Goal: Information Seeking & Learning: Find specific fact

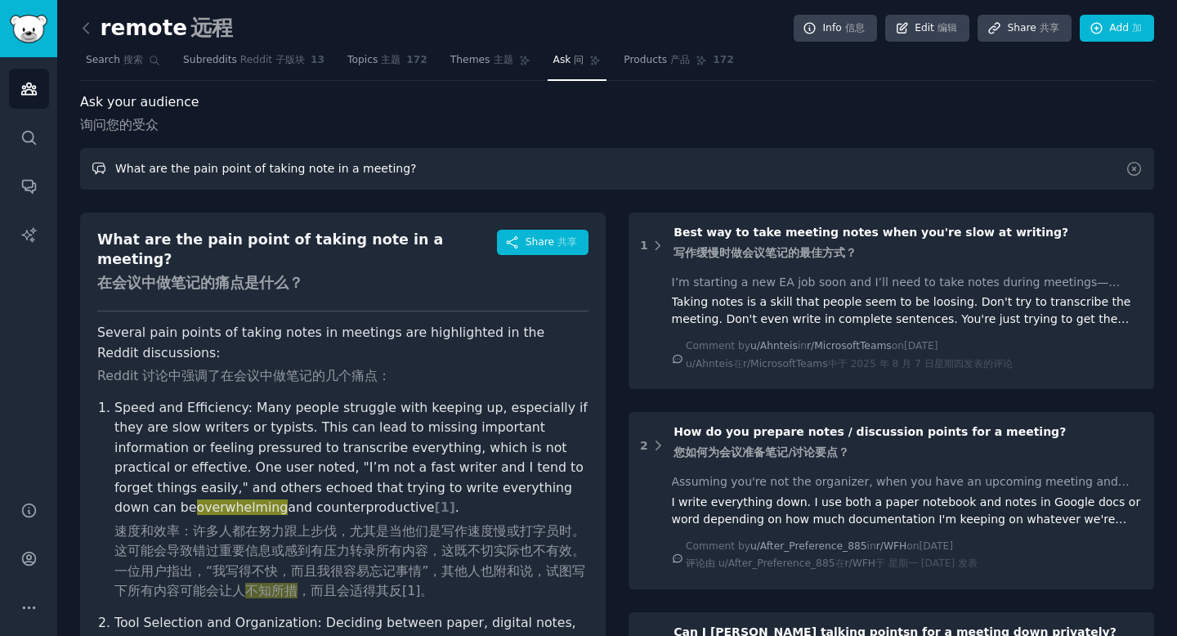
drag, startPoint x: 119, startPoint y: 164, endPoint x: 411, endPoint y: 163, distance: 292.7
click at [412, 163] on input "What are the pain point of taking note in a meeting?" at bounding box center [617, 169] width 1074 height 42
type input "x"
type input "y"
drag, startPoint x: 119, startPoint y: 164, endPoint x: 220, endPoint y: 164, distance: 100.6
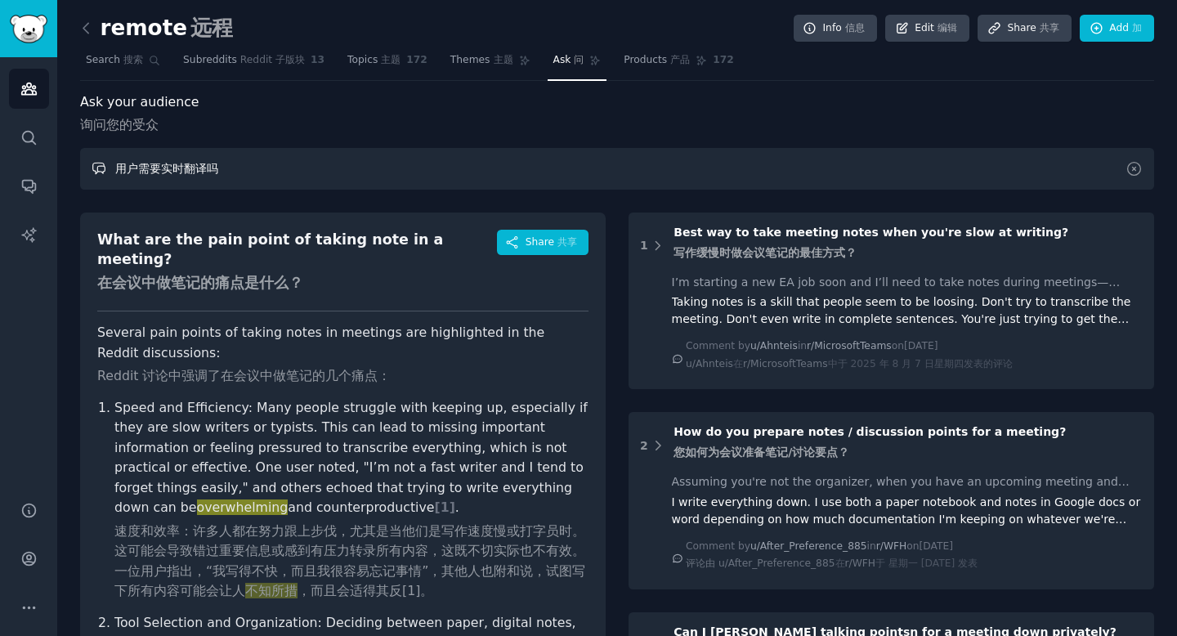
click at [220, 164] on input "用户需要实时翻译吗" at bounding box center [617, 169] width 1074 height 42
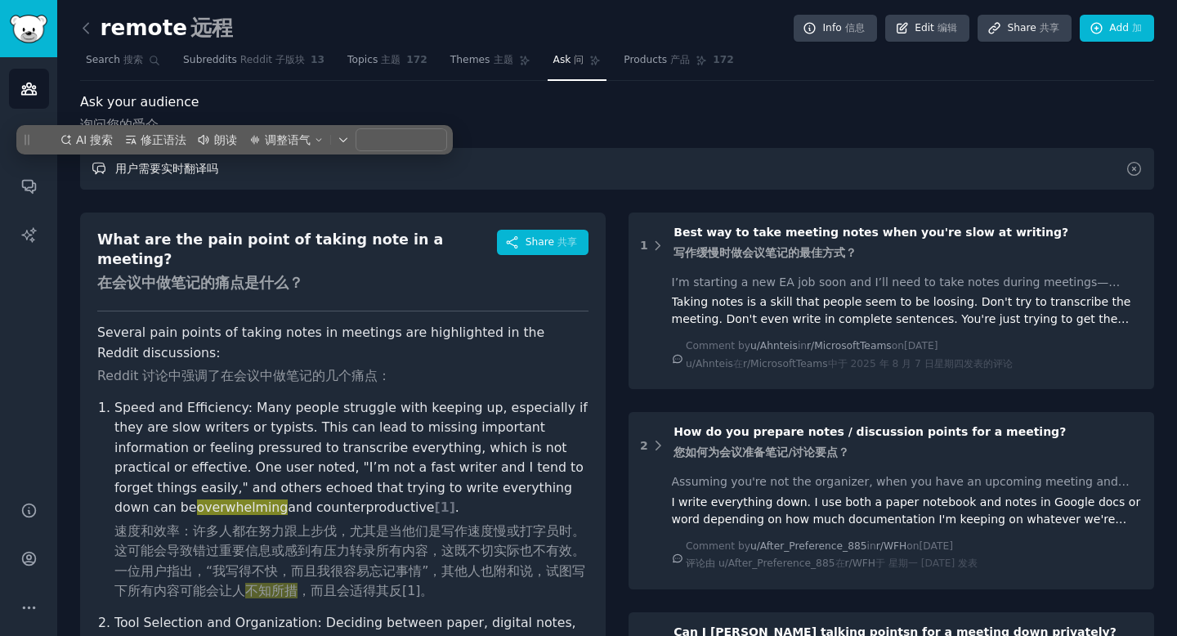
click at [213, 167] on input "用户需要实时翻译吗" at bounding box center [617, 169] width 1074 height 42
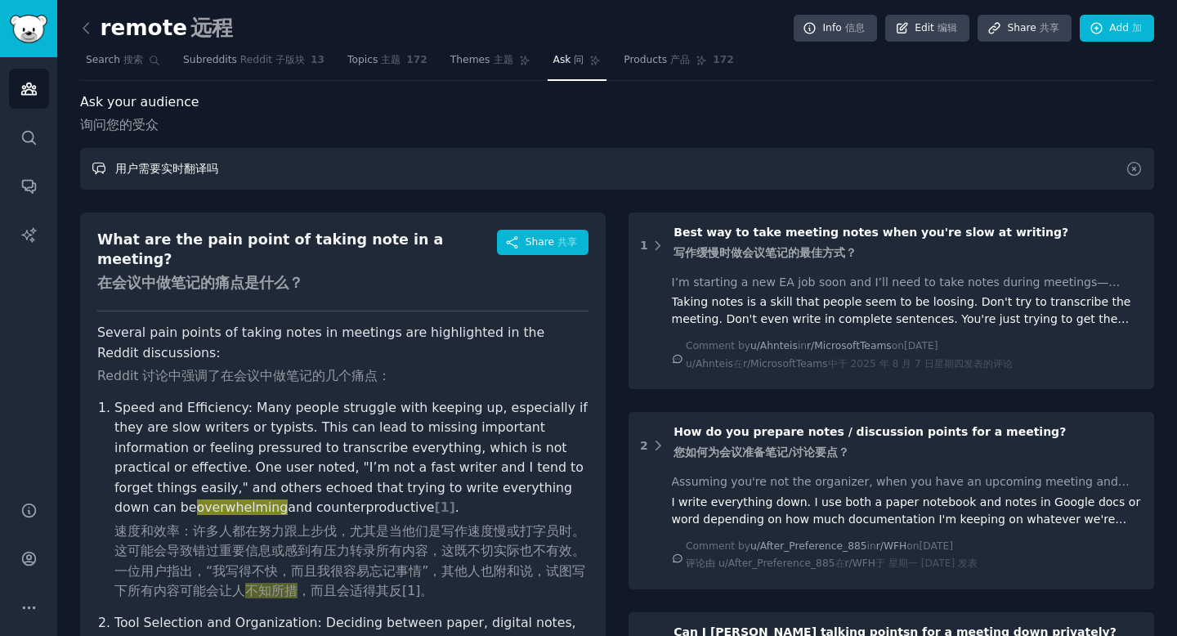
click at [207, 167] on input "用户需要实时翻译吗" at bounding box center [617, 169] width 1074 height 42
drag, startPoint x: 112, startPoint y: 164, endPoint x: 337, endPoint y: 164, distance: 224.9
click at [337, 164] on input "用户需要实时翻译字幕吗" at bounding box center [617, 169] width 1074 height 42
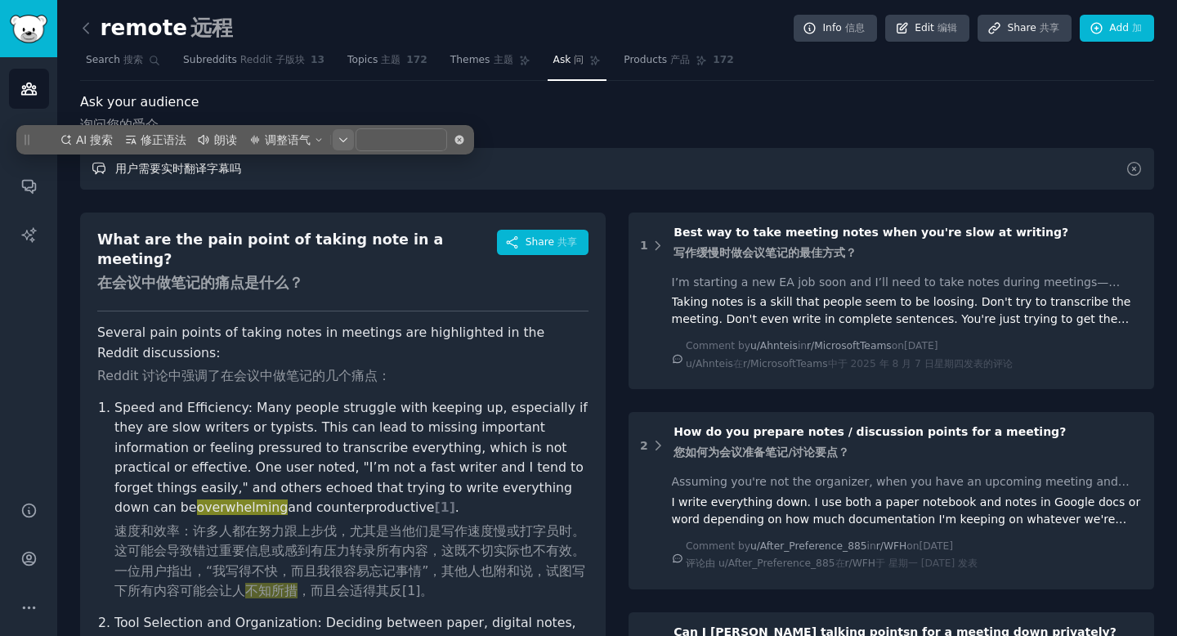
click at [341, 141] on icon "button" at bounding box center [344, 140] width 10 height 10
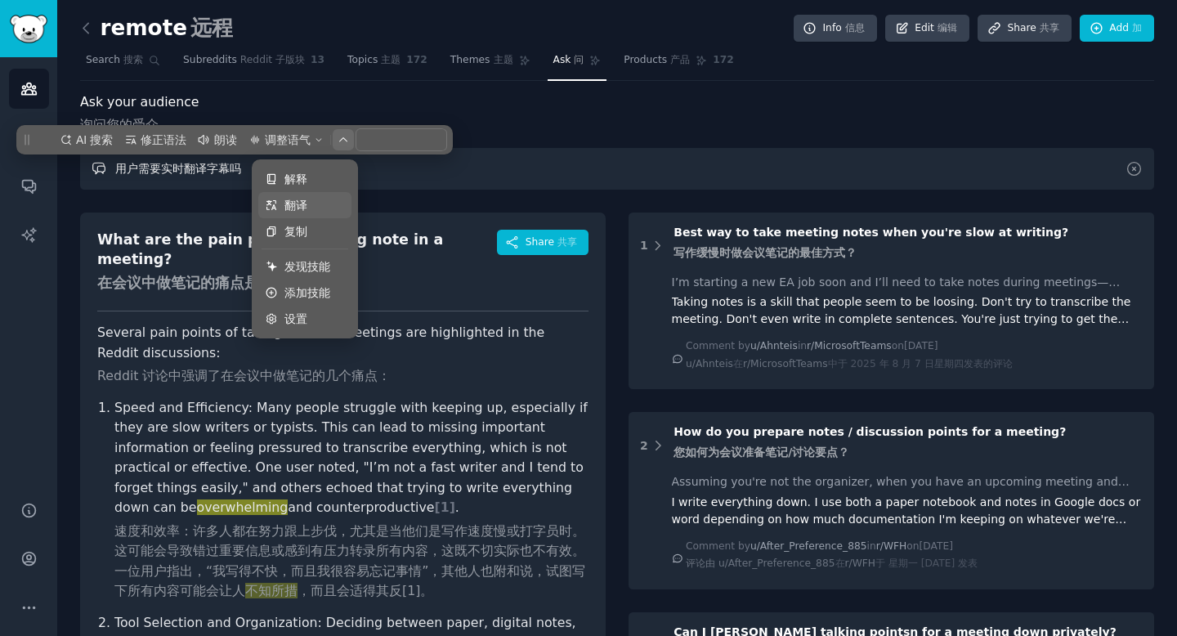
click at [291, 204] on span "翻译" at bounding box center [296, 205] width 23 height 18
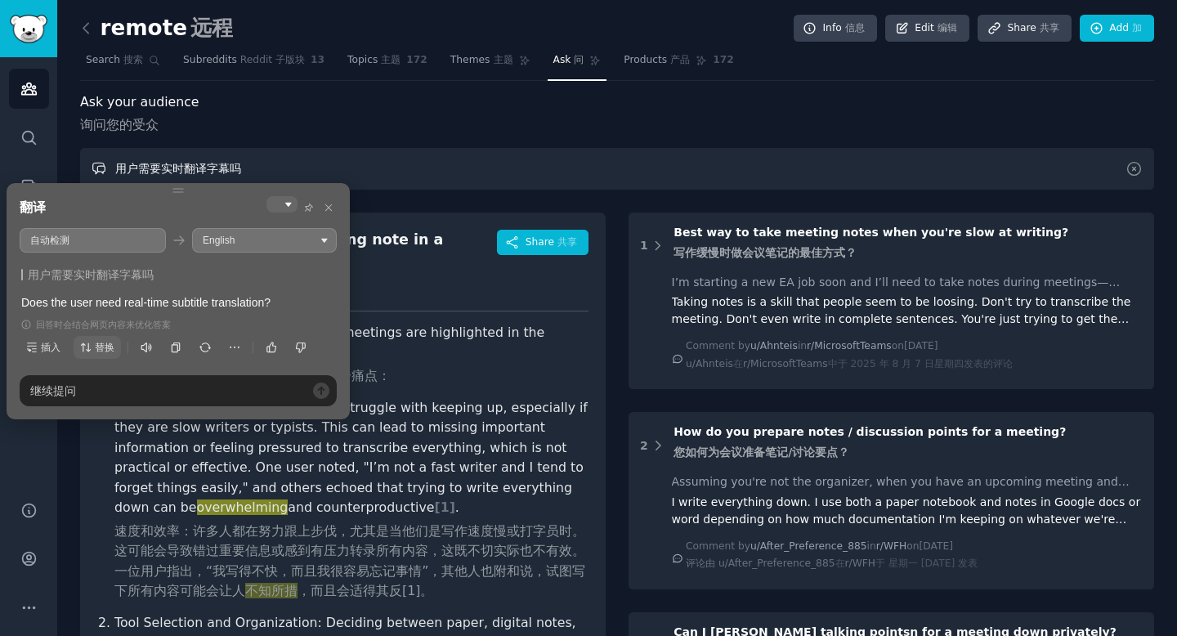
click at [100, 343] on span "替换" at bounding box center [105, 347] width 20 height 11
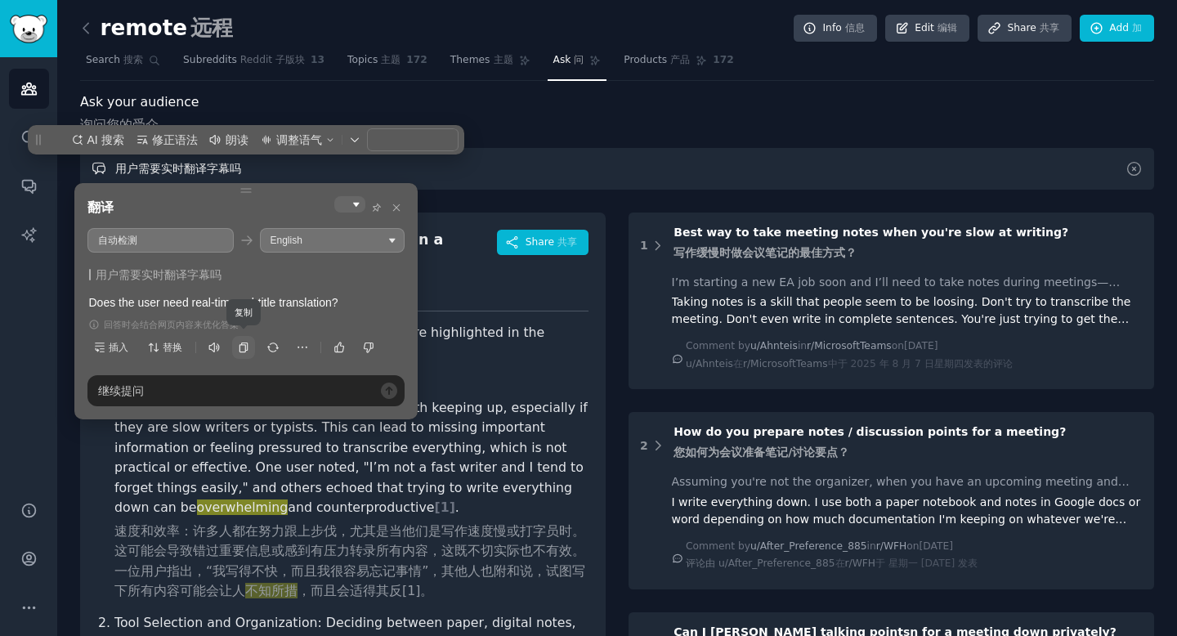
click at [241, 343] on icon "button" at bounding box center [243, 348] width 9 height 10
type input "Does the user need real-time subtitle translation?"
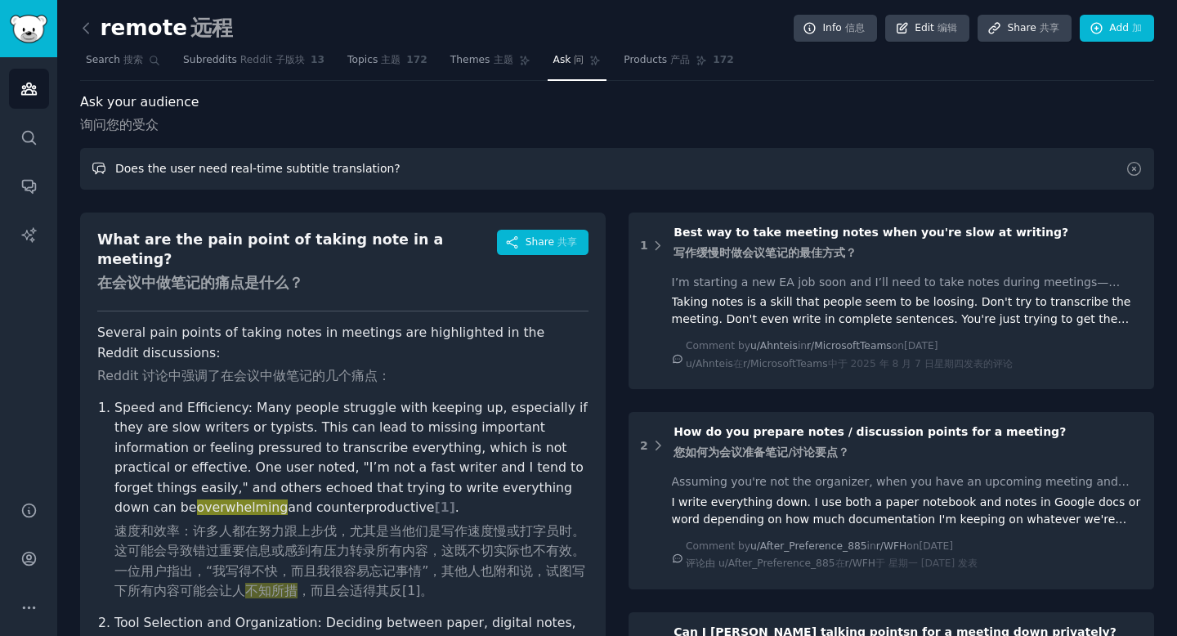
click at [431, 168] on input "Does the user need real-time subtitle translation?" at bounding box center [617, 169] width 1074 height 42
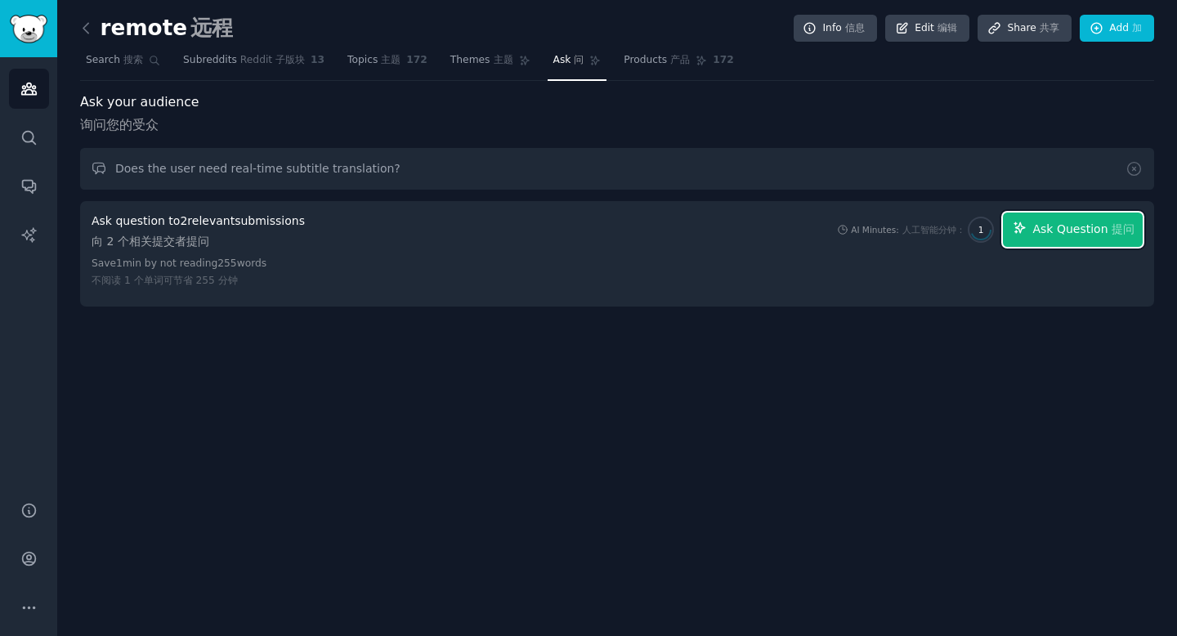
click at [1060, 229] on span "Ask Question 提问" at bounding box center [1083, 229] width 101 height 17
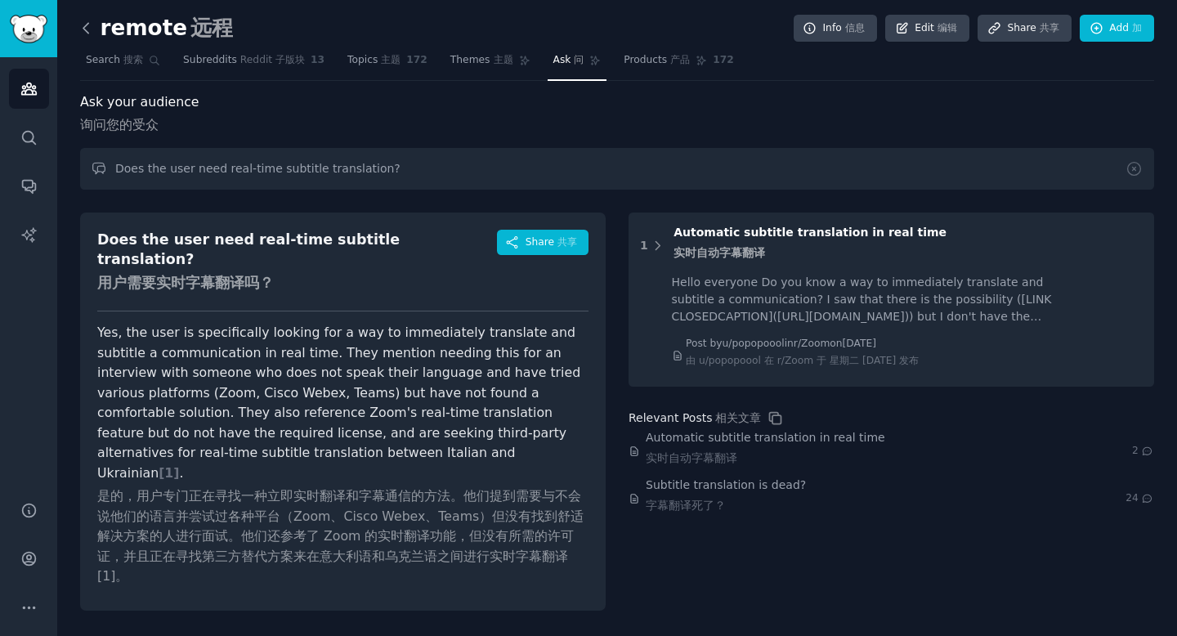
click at [91, 34] on icon at bounding box center [86, 28] width 17 height 17
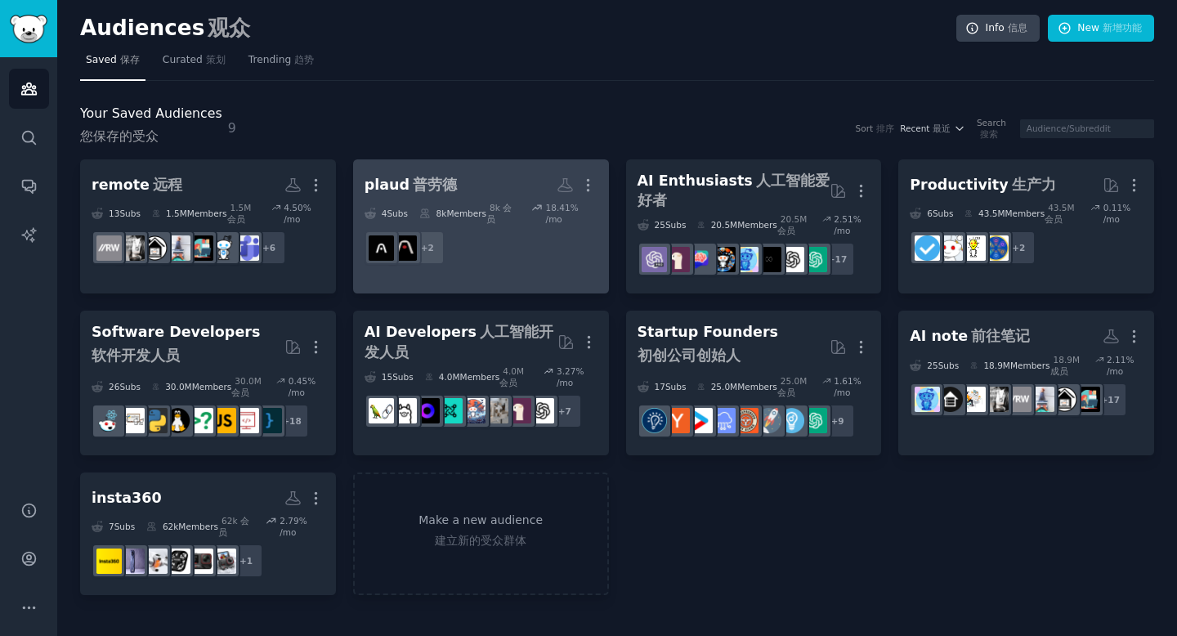
click at [472, 196] on h2 "[PERSON_NAME] 普劳德 More 更多" at bounding box center [481, 185] width 233 height 29
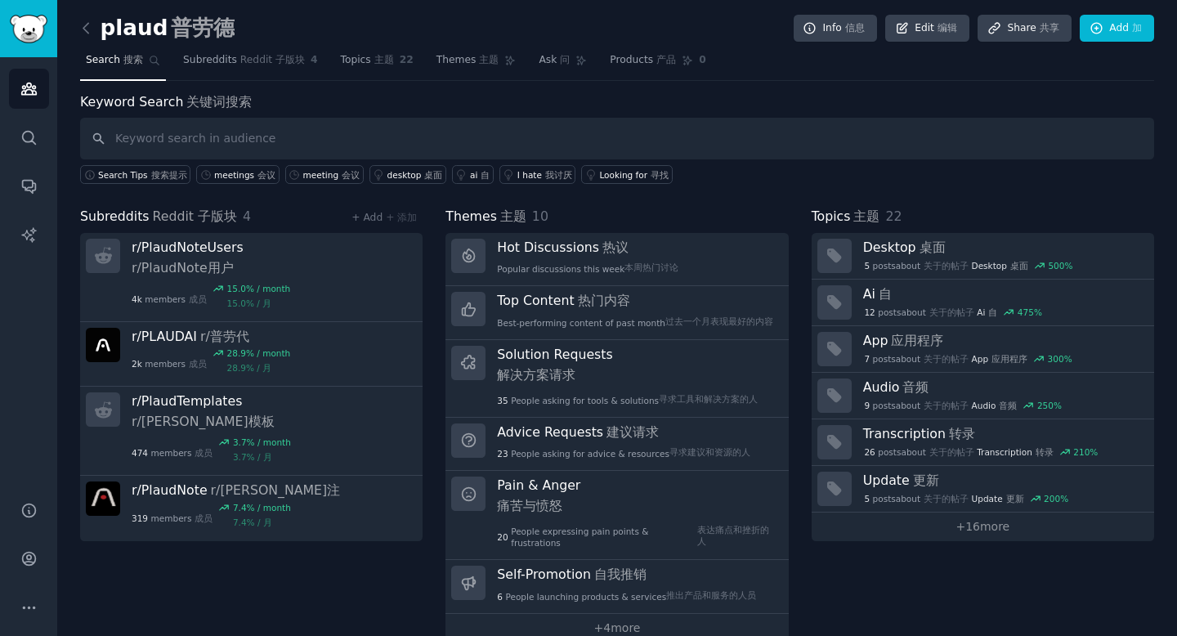
click at [275, 142] on input "text" at bounding box center [617, 139] width 1074 height 42
click at [539, 64] on span "Ask 问" at bounding box center [554, 60] width 31 height 15
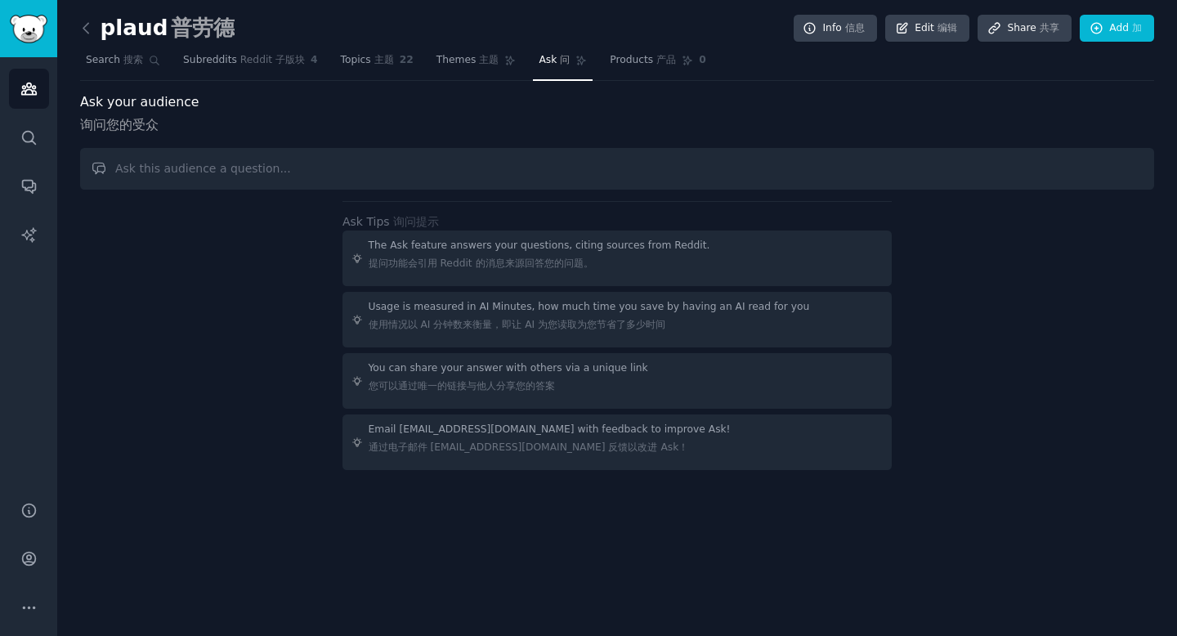
click at [291, 140] on div "Ask your audience 询问您的受众" at bounding box center [617, 117] width 1074 height 50
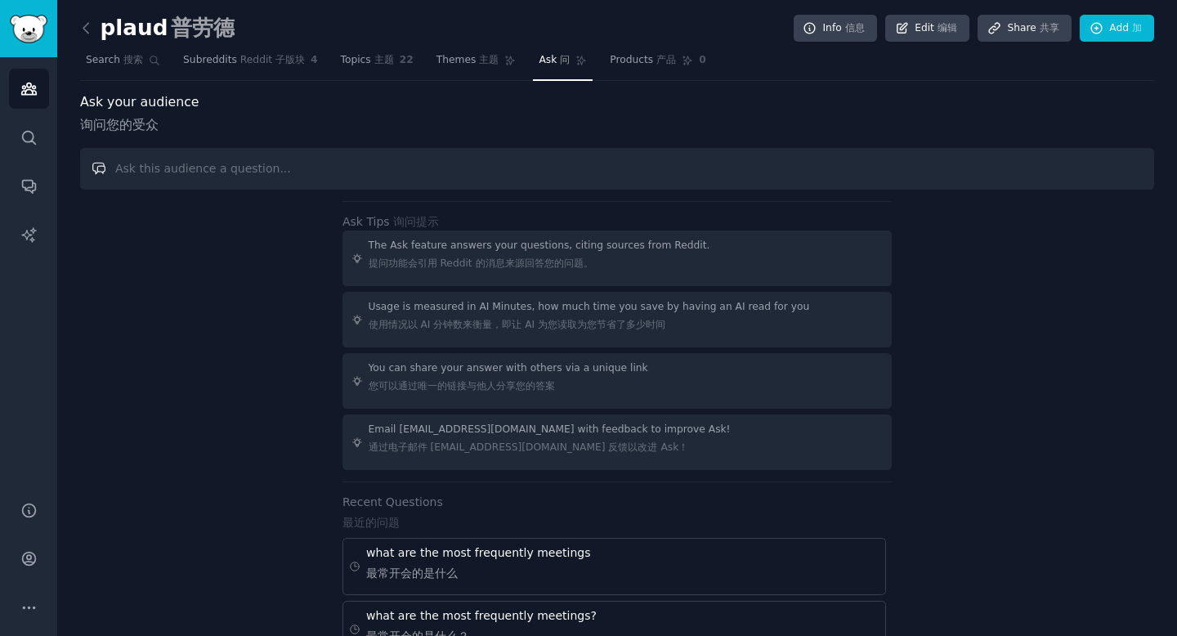
click at [267, 159] on input "text" at bounding box center [617, 169] width 1074 height 42
paste input "Does the user need real-time subtitle translation?"
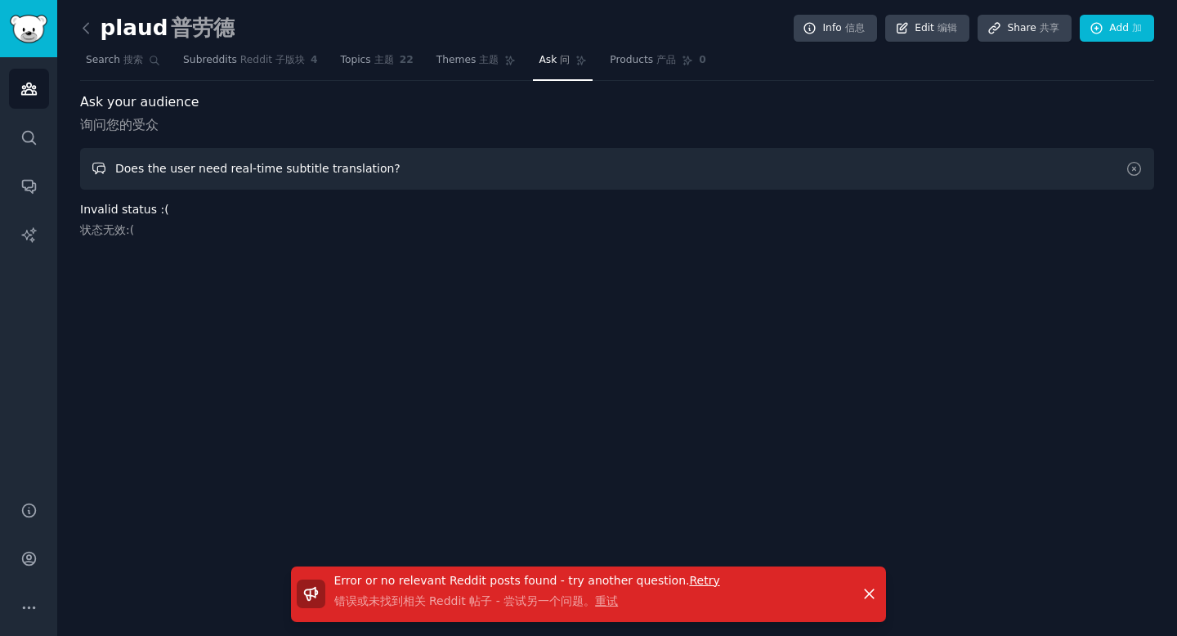
drag, startPoint x: 218, startPoint y: 170, endPoint x: 114, endPoint y: 169, distance: 103.0
click at [114, 170] on input "Does the user need real-time subtitle translation?" at bounding box center [617, 169] width 1074 height 42
drag, startPoint x: 207, startPoint y: 166, endPoint x: 361, endPoint y: 169, distance: 153.8
click at [361, 169] on input "real-time subtitle translation?" at bounding box center [617, 169] width 1074 height 42
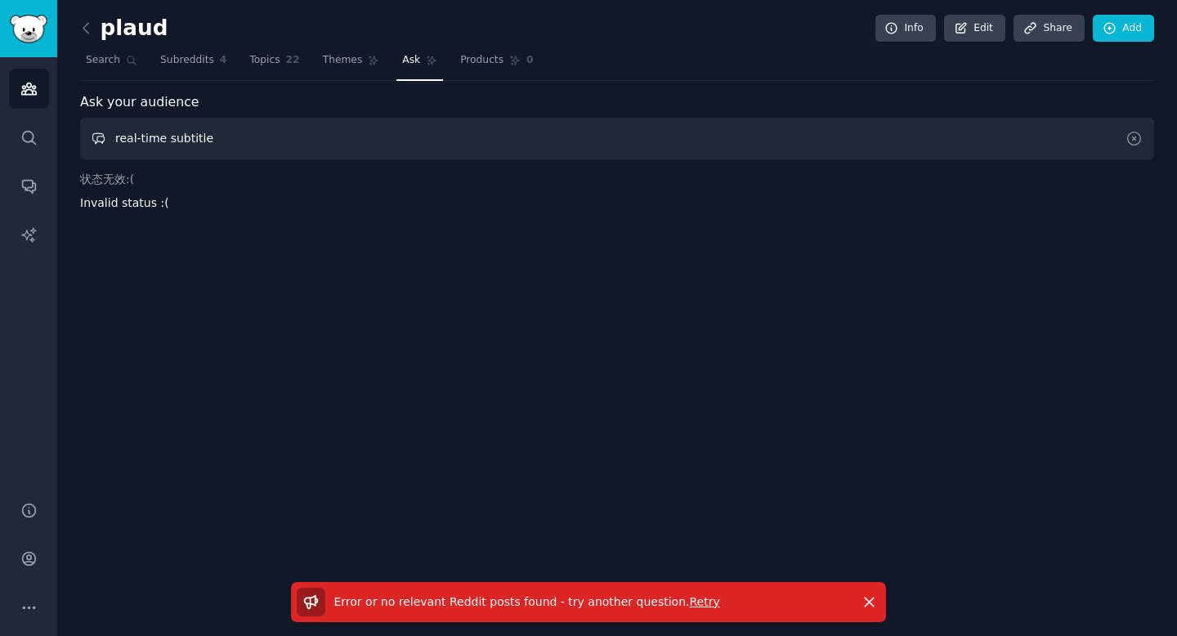
click at [521, 141] on input "real-time subtitle" at bounding box center [617, 139] width 1074 height 42
drag, startPoint x: 169, startPoint y: 137, endPoint x: 117, endPoint y: 137, distance: 52.3
click at [117, 137] on input "real-time subtitle" at bounding box center [617, 139] width 1074 height 42
type input "subtitle"
click at [105, 61] on span "Search" at bounding box center [103, 60] width 34 height 15
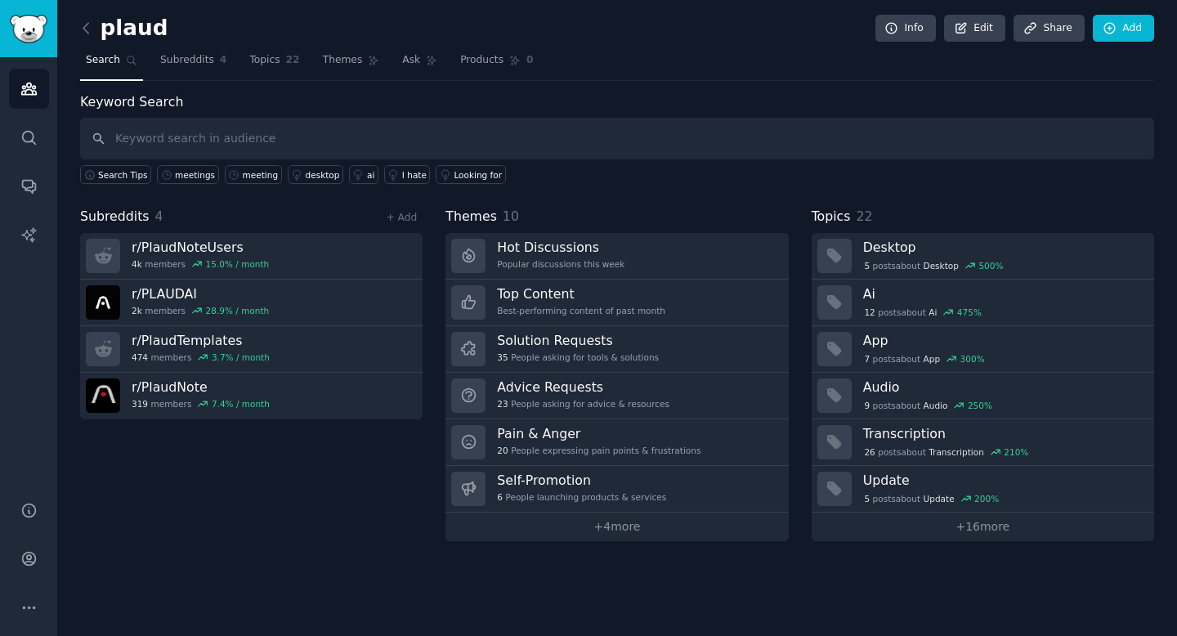
click at [195, 126] on input "text" at bounding box center [617, 139] width 1074 height 42
type input "Does the user need real-time subtitle translation?"
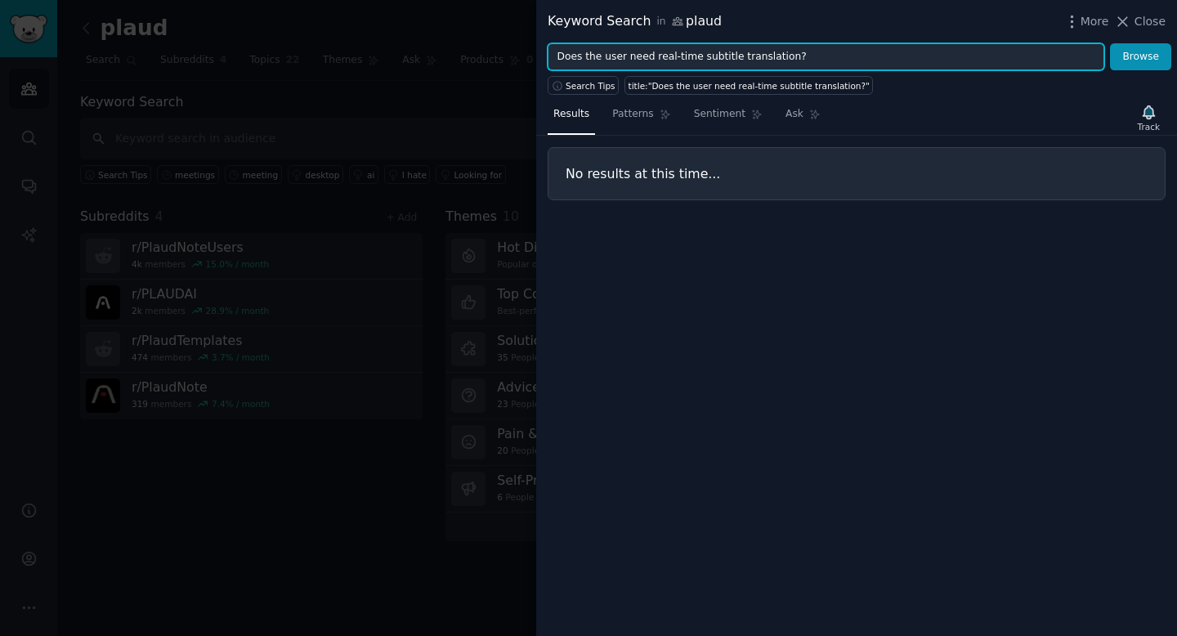
drag, startPoint x: 696, startPoint y: 61, endPoint x: 524, endPoint y: 61, distance: 171.7
click at [524, 61] on div "Keyword Search in [PERSON_NAME] More Close Does the user need real-time subtitl…" at bounding box center [588, 318] width 1177 height 636
drag, startPoint x: 592, startPoint y: 61, endPoint x: 774, endPoint y: 47, distance: 182.9
click at [773, 52] on input "subtitle translation?" at bounding box center [826, 57] width 557 height 28
type input "subtitle"
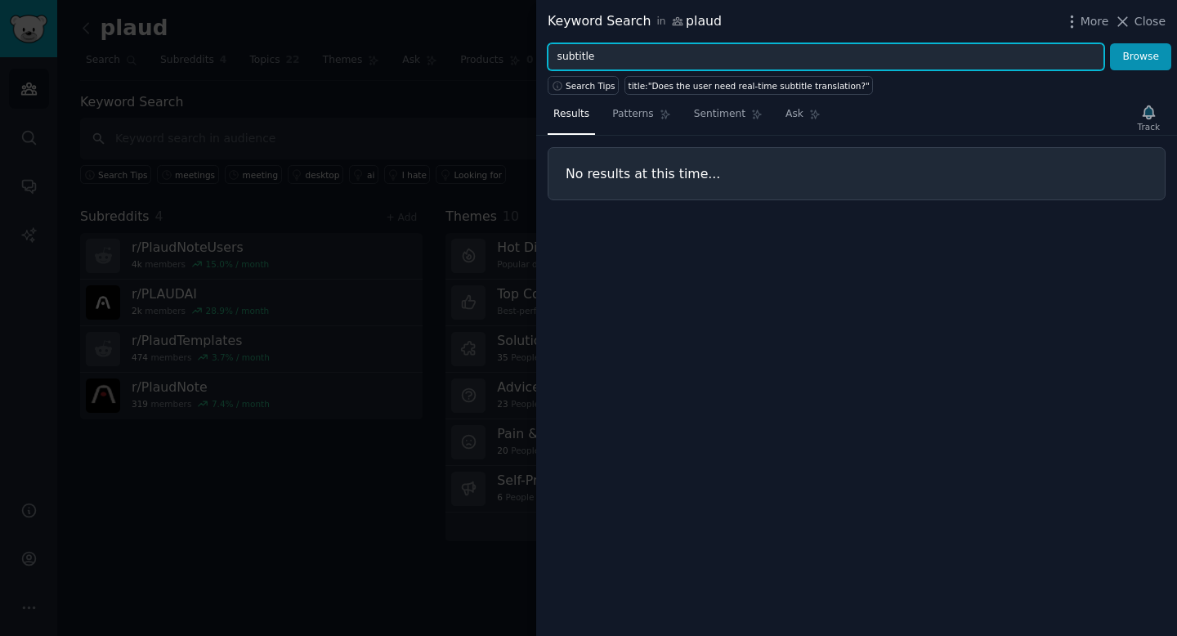
click at [1110, 43] on button "Browse" at bounding box center [1140, 57] width 61 height 28
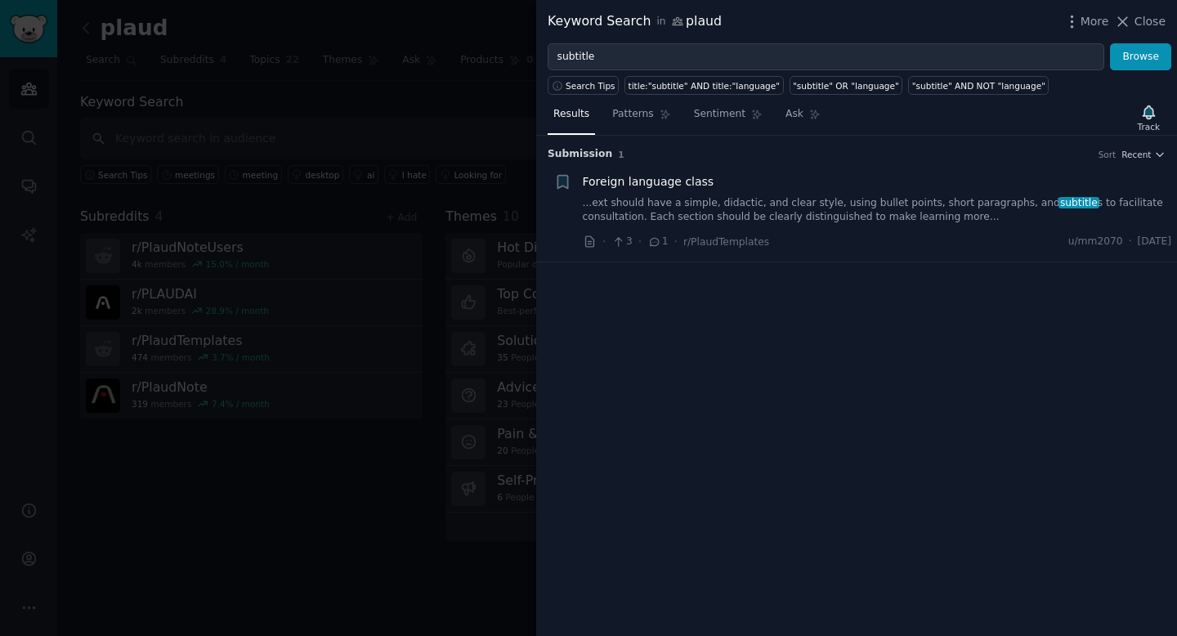
click at [721, 194] on div "Foreign language class ...ext should have a simple, didactic, and clear style, …" at bounding box center [878, 199] width 590 height 52
click at [668, 186] on span "Foreign language class" at bounding box center [649, 181] width 132 height 17
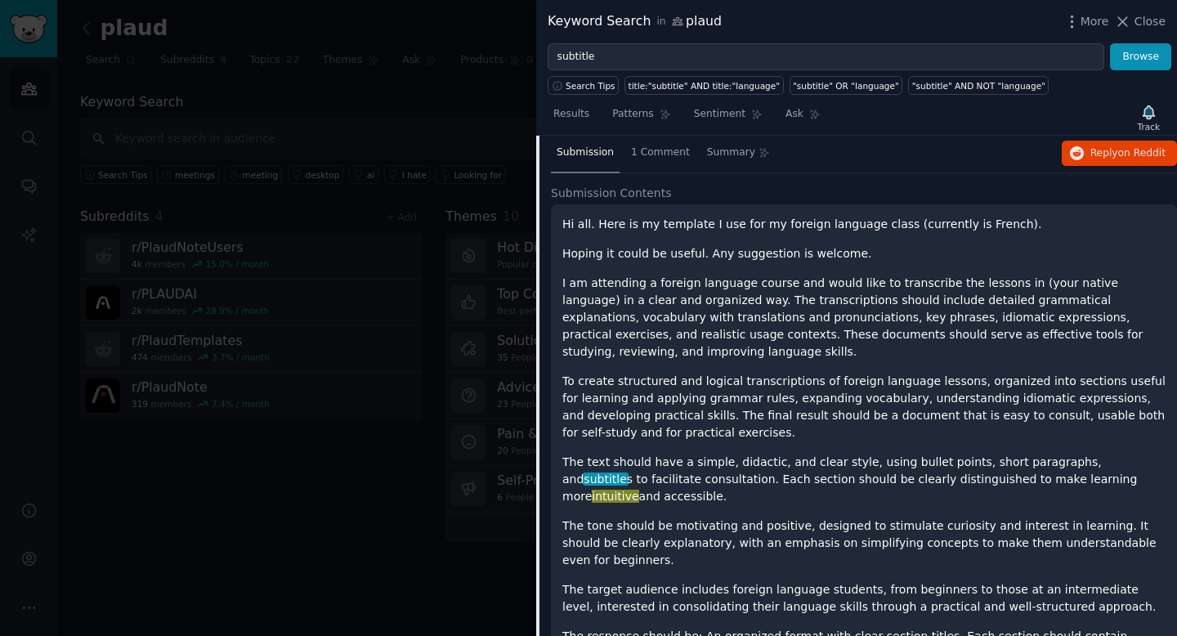
scroll to position [128, 0]
drag, startPoint x: 563, startPoint y: 444, endPoint x: 643, endPoint y: 478, distance: 86.4
click at [643, 478] on p "The text should have a simple, didactic, and clear style, using bullet points, …" at bounding box center [864, 479] width 603 height 52
copy p "The text should have a simple, didactic, and clear style, using bullet points, …"
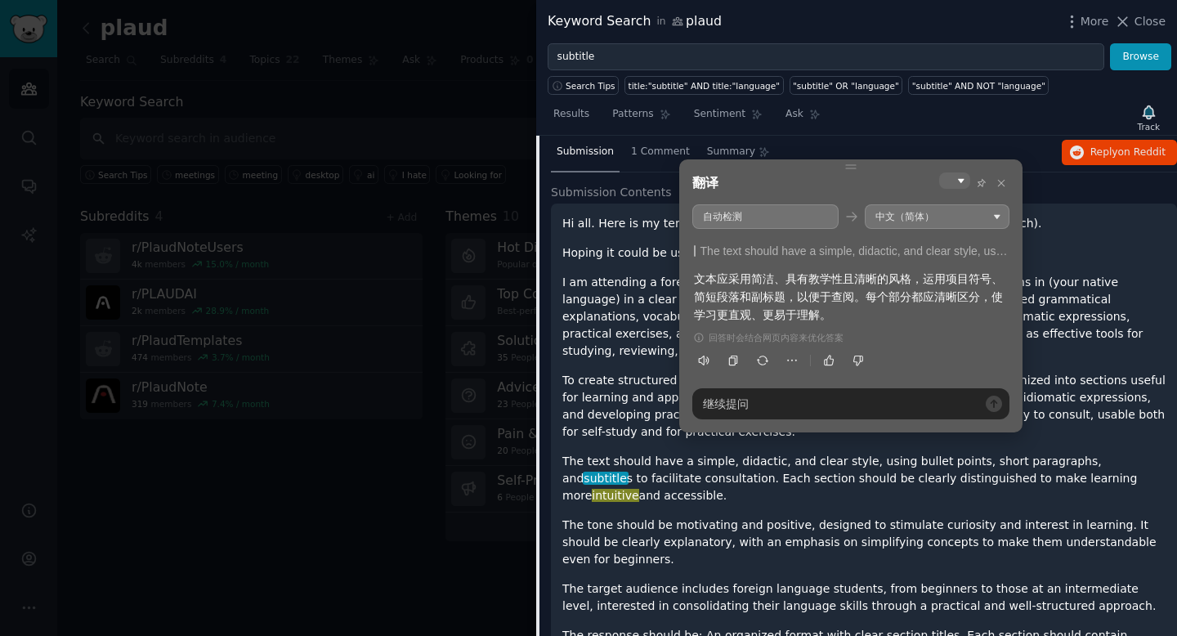
click at [648, 391] on p "To create structured and logical transcriptions of foreign language lessons, or…" at bounding box center [864, 406] width 603 height 69
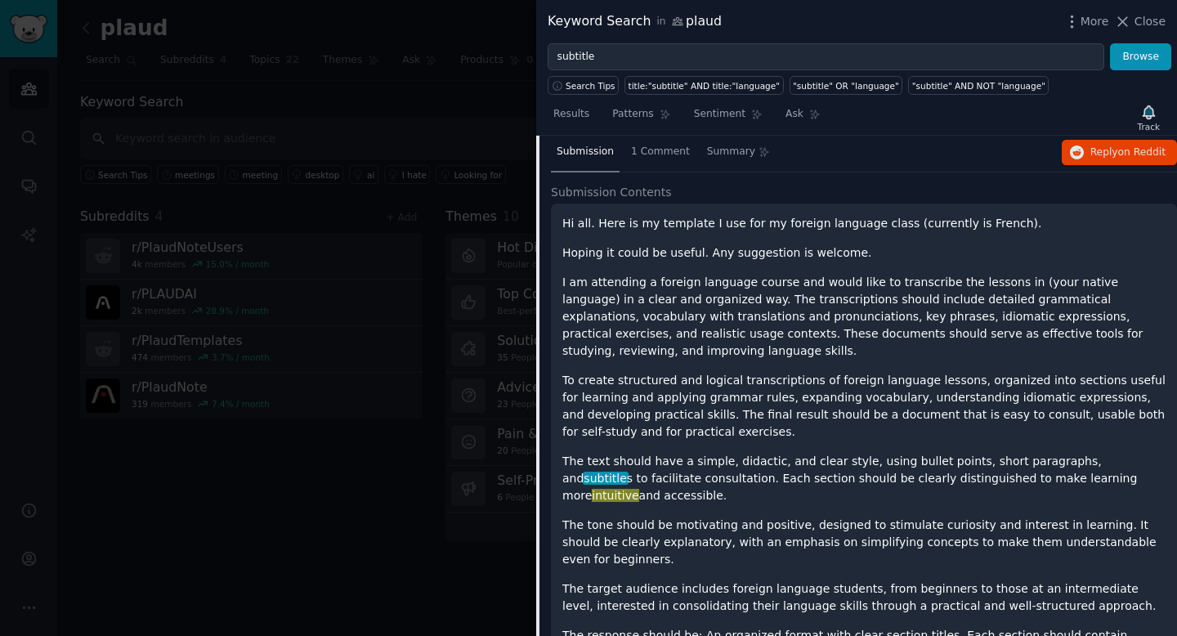
click at [415, 319] on div at bounding box center [588, 318] width 1177 height 636
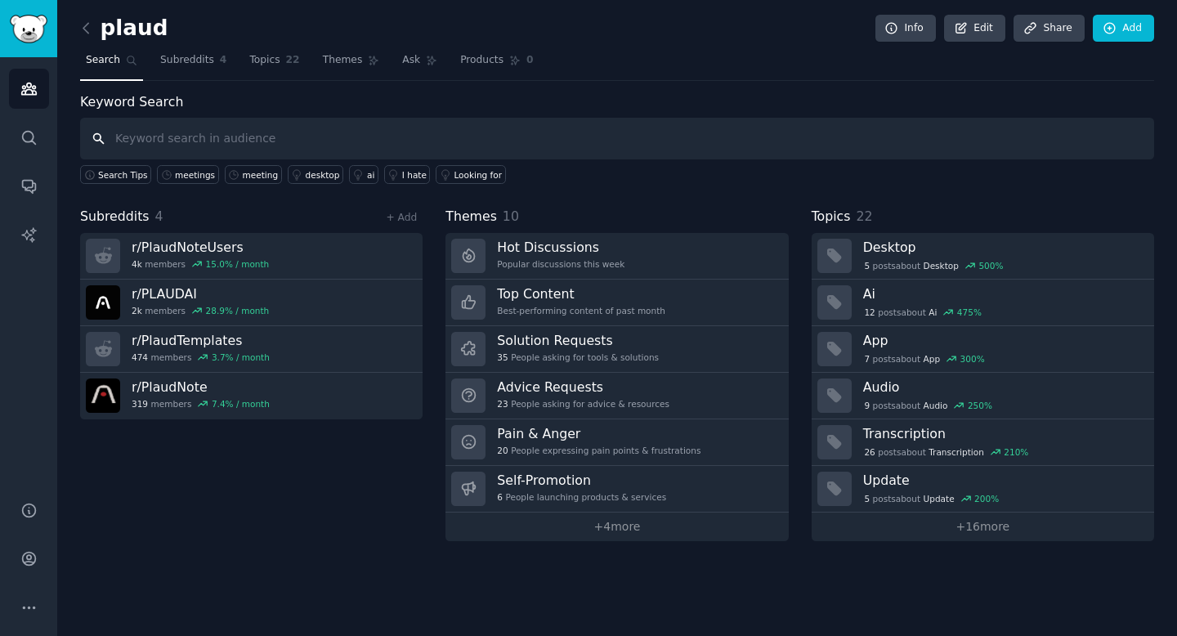
click at [383, 141] on input "text" at bounding box center [617, 139] width 1074 height 42
paste input "real-time subtitle"
type input "real-time subtitle"
